Goal: Entertainment & Leisure: Browse casually

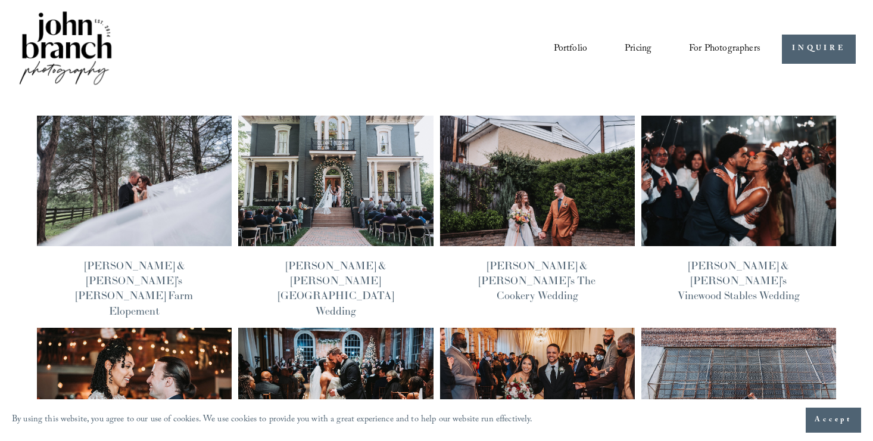
click at [707, 195] on img at bounding box center [738, 181] width 196 height 132
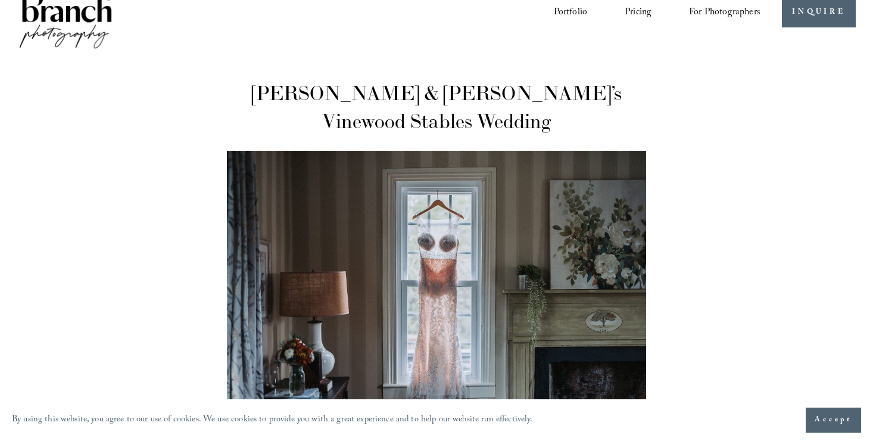
scroll to position [48, 0]
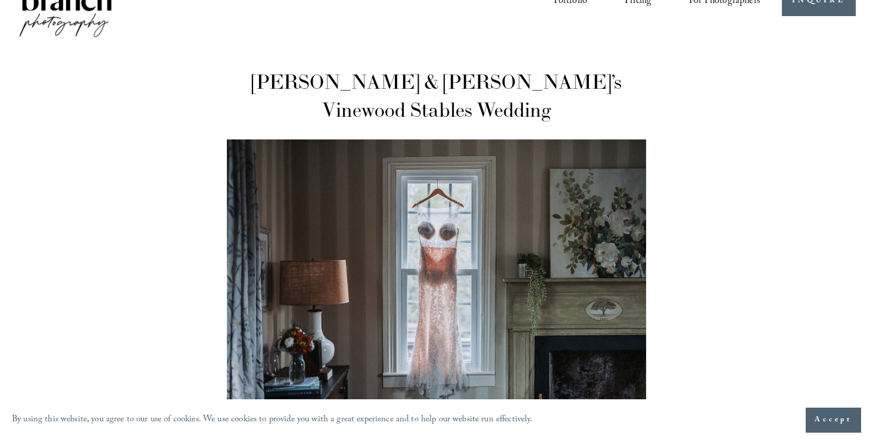
click at [824, 414] on span "Accept" at bounding box center [833, 420] width 38 height 12
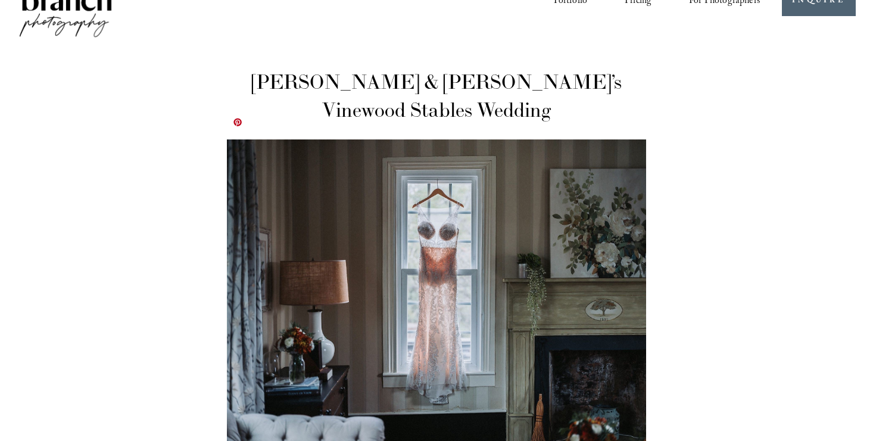
click at [488, 313] on img at bounding box center [436, 296] width 419 height 314
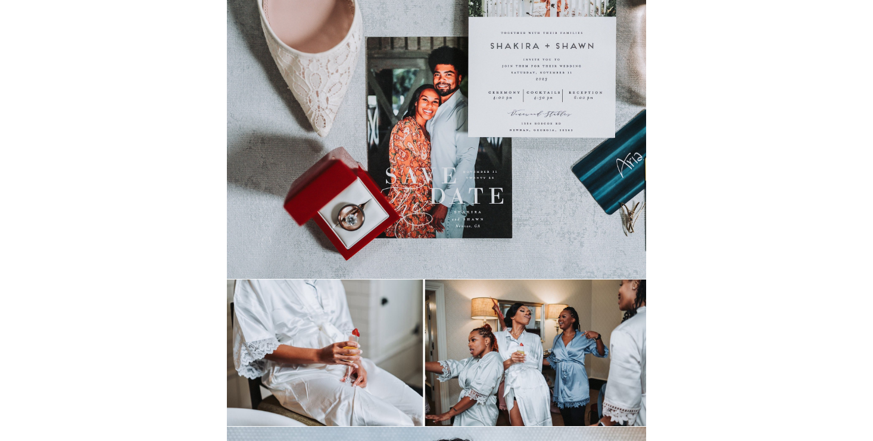
scroll to position [738, 0]
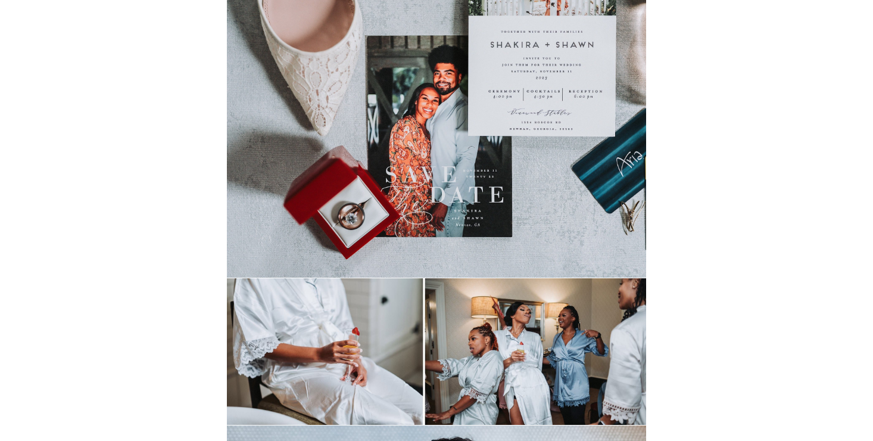
drag, startPoint x: 871, startPoint y: 432, endPoint x: 878, endPoint y: 432, distance: 6.6
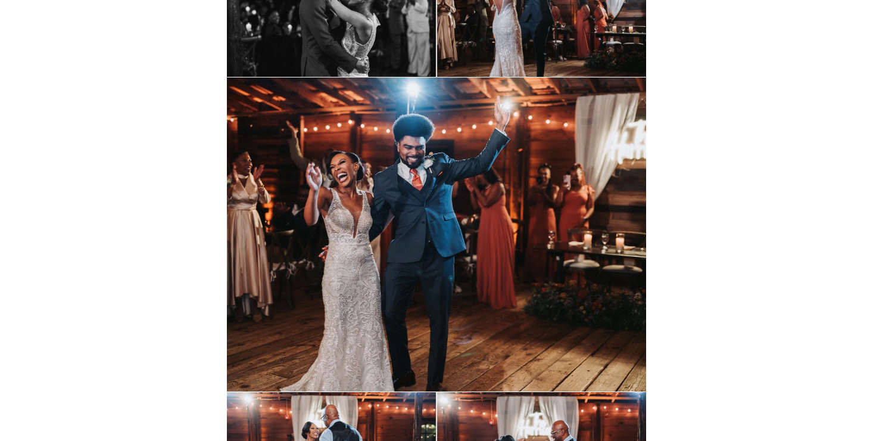
scroll to position [15356, 0]
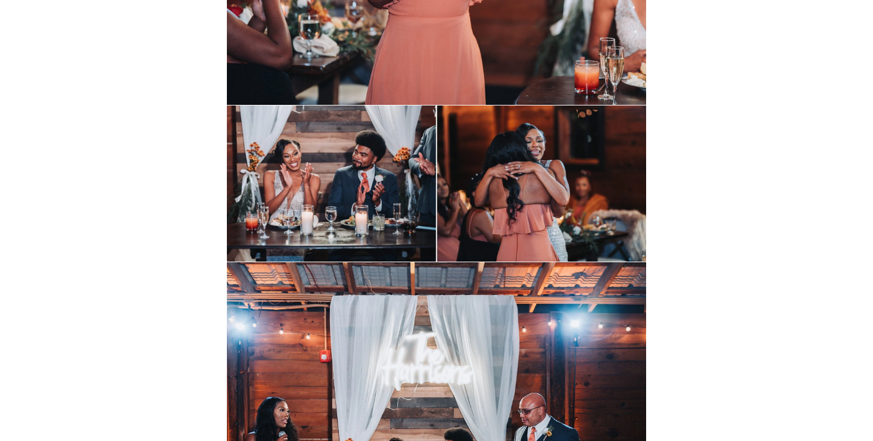
scroll to position [16580, 0]
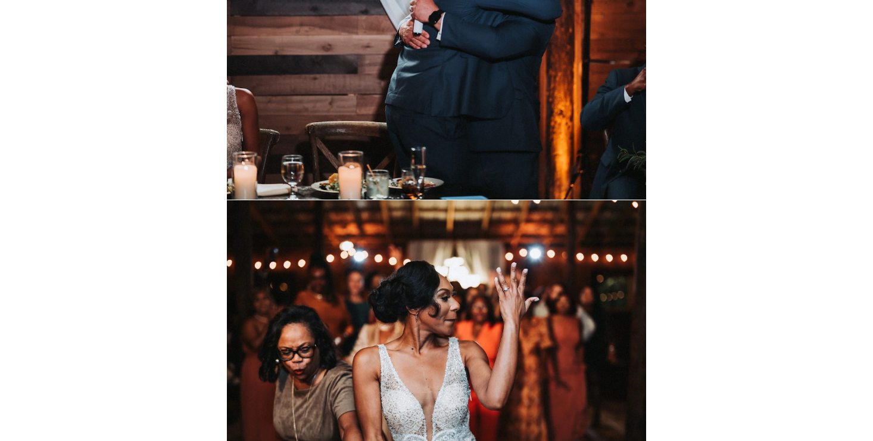
click at [665, 212] on article "Shakira & Shawn’s Vinewood Stables Wedding Wedding Nov 11 Written By John Branc…" at bounding box center [436, 336] width 873 height 35331
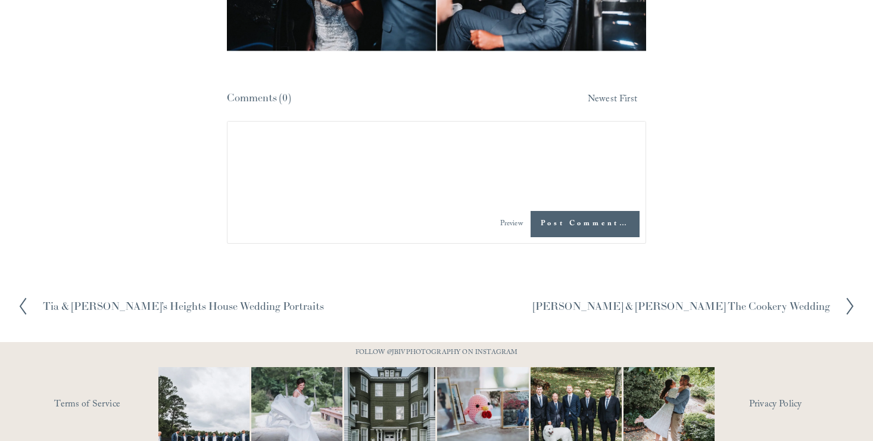
scroll to position [24103, 0]
